Goal: Task Accomplishment & Management: Use online tool/utility

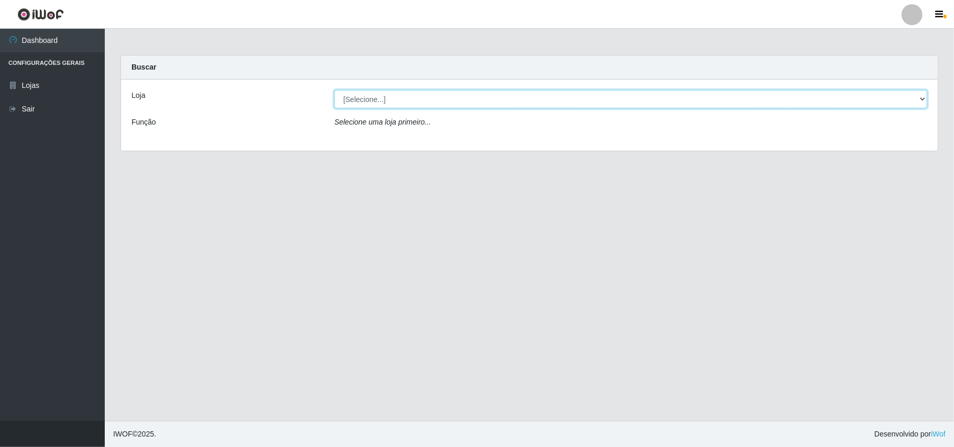
click at [921, 102] on select "[Selecione...] Bemais Supermercados - B11 Manaíra" at bounding box center [630, 99] width 593 height 18
click at [675, 147] on div "Loja [Selecione...] Bemais Supermercados - B11 Manaíra Função Selecione uma loj…" at bounding box center [529, 115] width 817 height 71
click at [926, 97] on select "[Selecione...] Bemais Supermercados - B11 Manaíra" at bounding box center [630, 99] width 593 height 18
select select "409"
click at [334, 90] on select "[Selecione...] Bemais Supermercados - B11 Manaíra" at bounding box center [630, 99] width 593 height 18
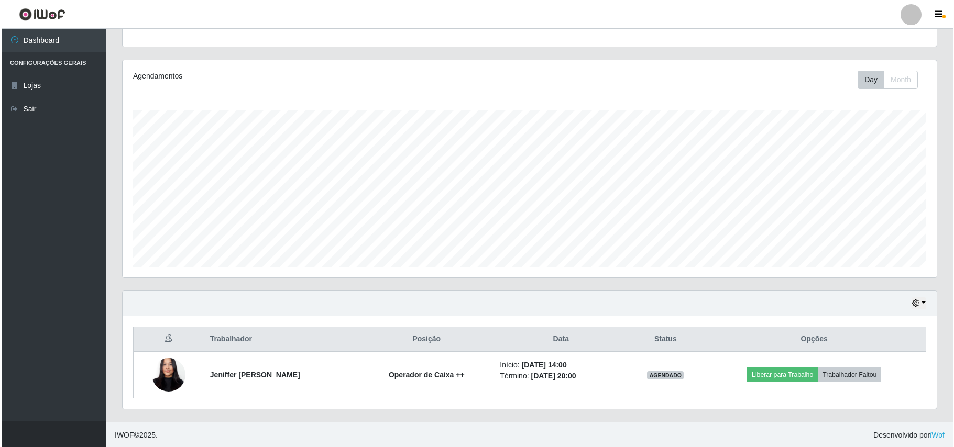
scroll to position [110, 0]
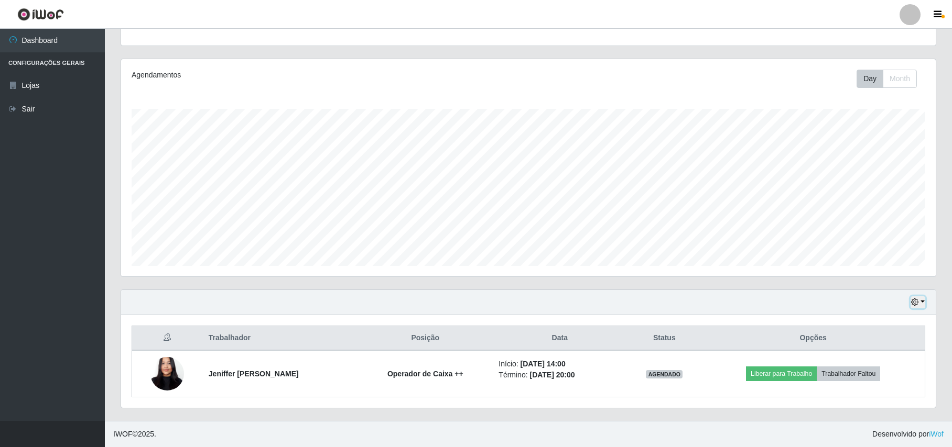
click at [919, 298] on button "button" at bounding box center [917, 303] width 15 height 12
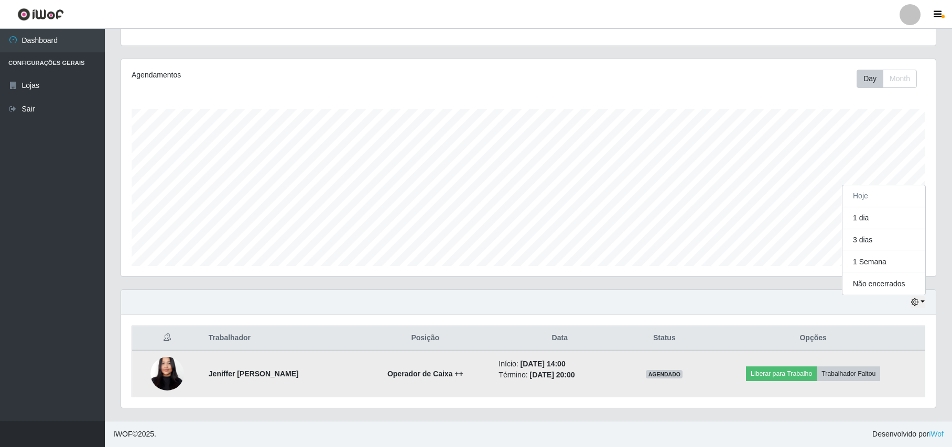
click at [170, 374] on img at bounding box center [167, 374] width 34 height 73
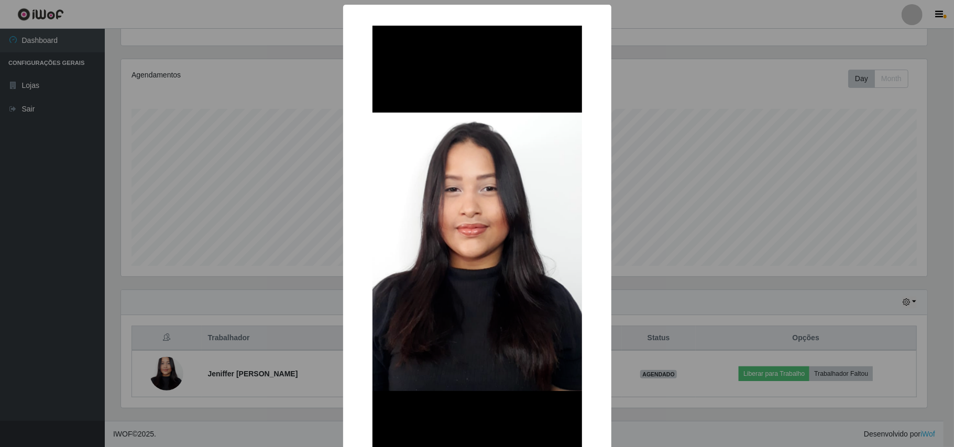
click at [296, 216] on div "× OK Cancel" at bounding box center [477, 223] width 954 height 447
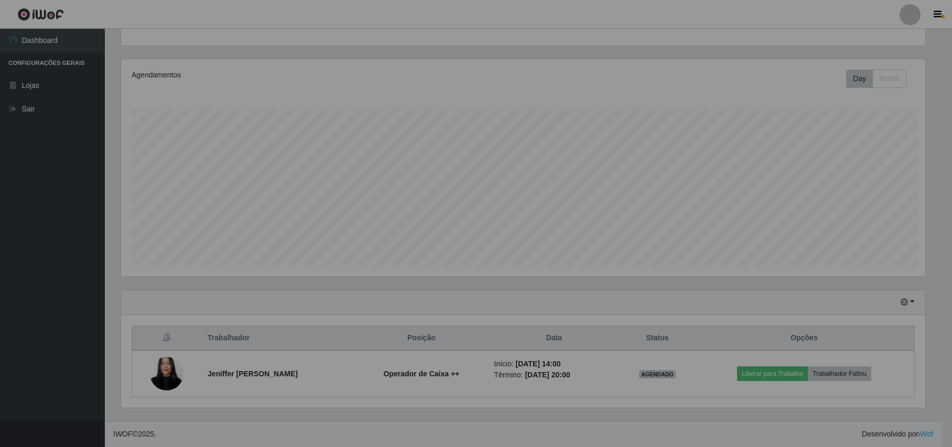
scroll to position [218, 814]
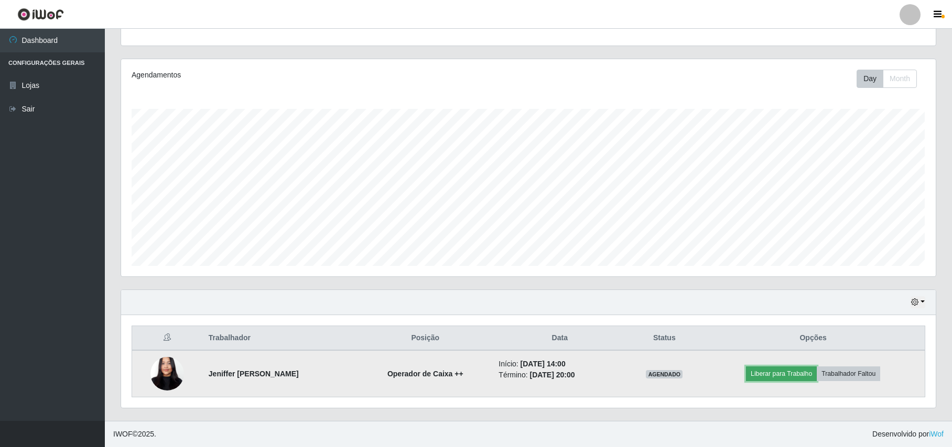
click at [784, 373] on button "Liberar para Trabalho" at bounding box center [781, 374] width 71 height 15
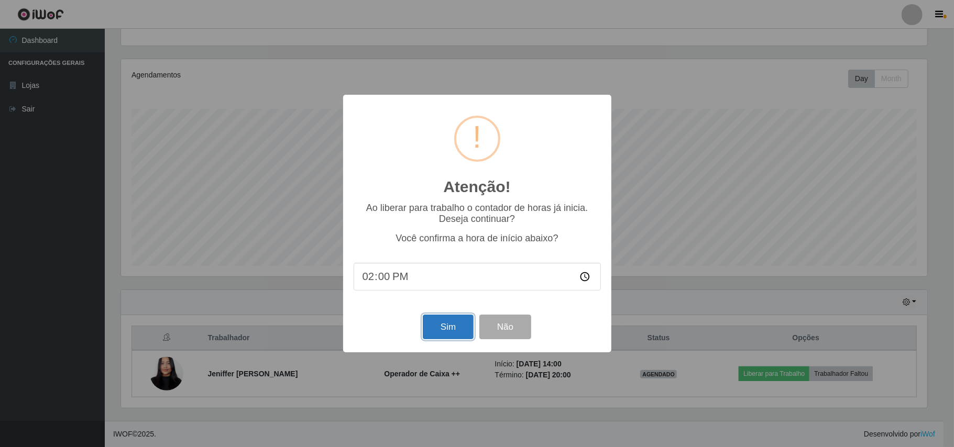
click at [442, 326] on button "Sim" at bounding box center [448, 327] width 51 height 25
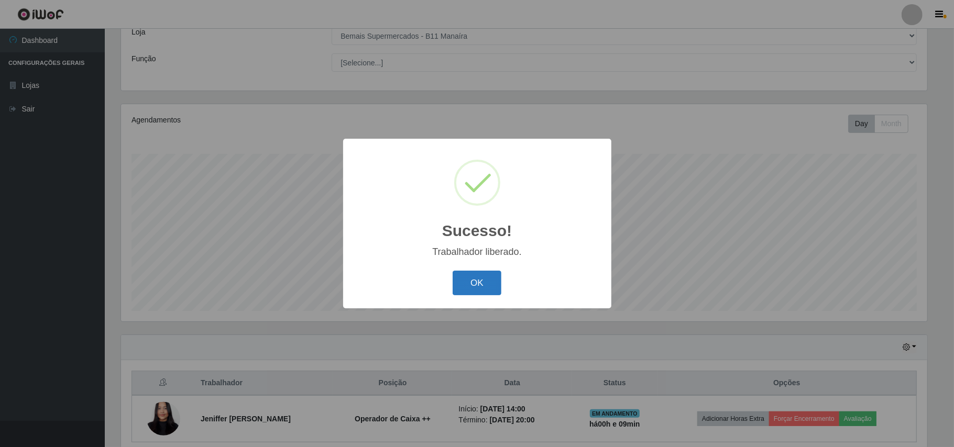
click at [468, 281] on button "OK" at bounding box center [477, 283] width 49 height 25
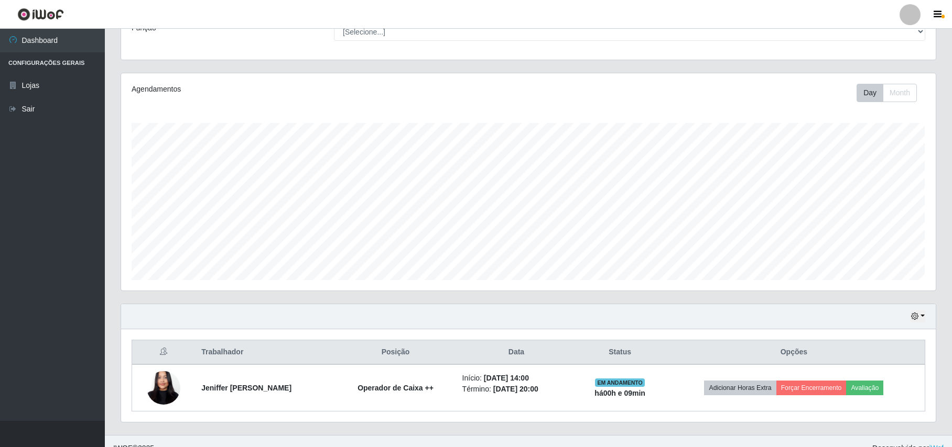
scroll to position [110, 0]
